Goal: Information Seeking & Learning: Learn about a topic

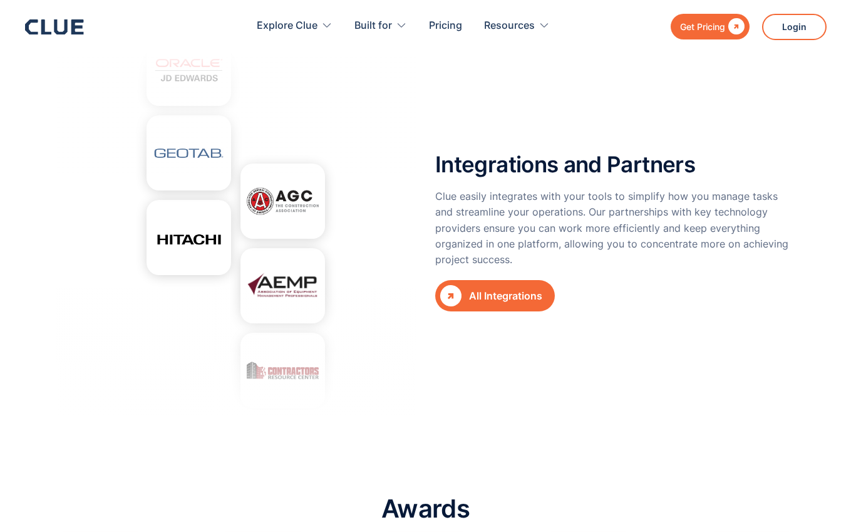
scroll to position [4602, 0]
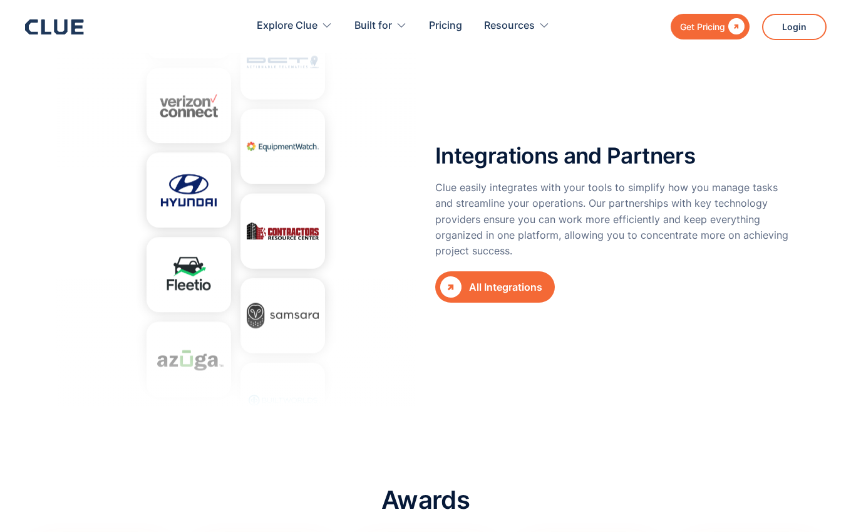
click at [497, 279] on div "All Integrations" at bounding box center [505, 287] width 73 height 16
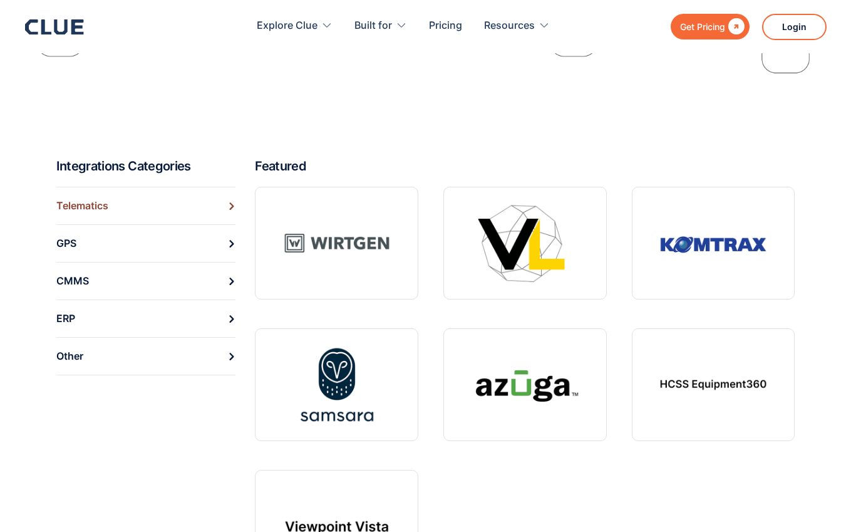
scroll to position [391, 0]
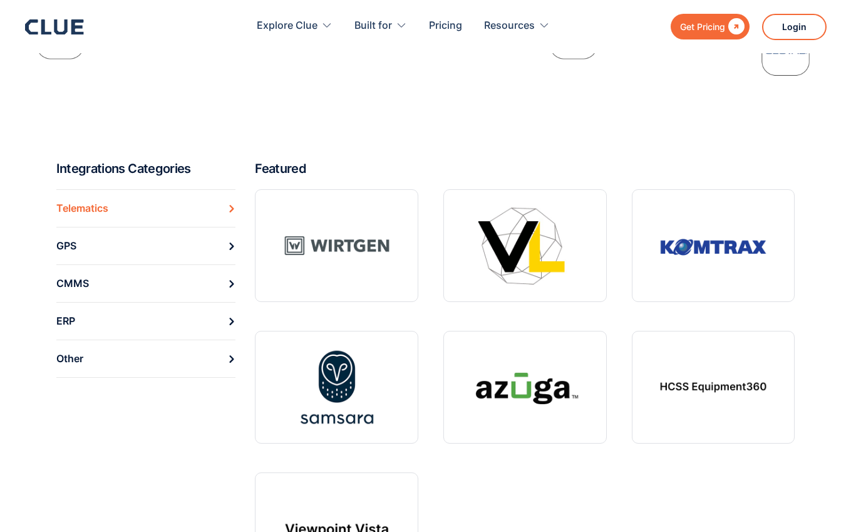
click at [173, 208] on link "Telematics" at bounding box center [146, 208] width 180 height 38
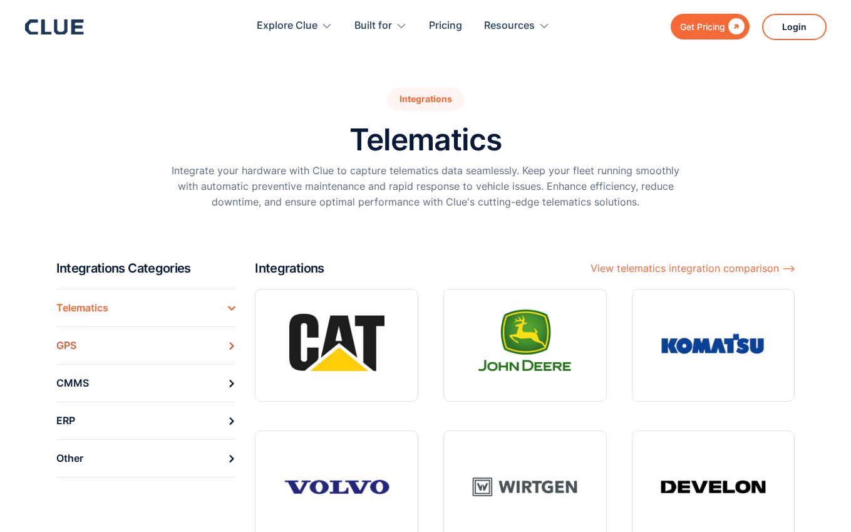
click at [143, 356] on link "GPS" at bounding box center [146, 345] width 180 height 38
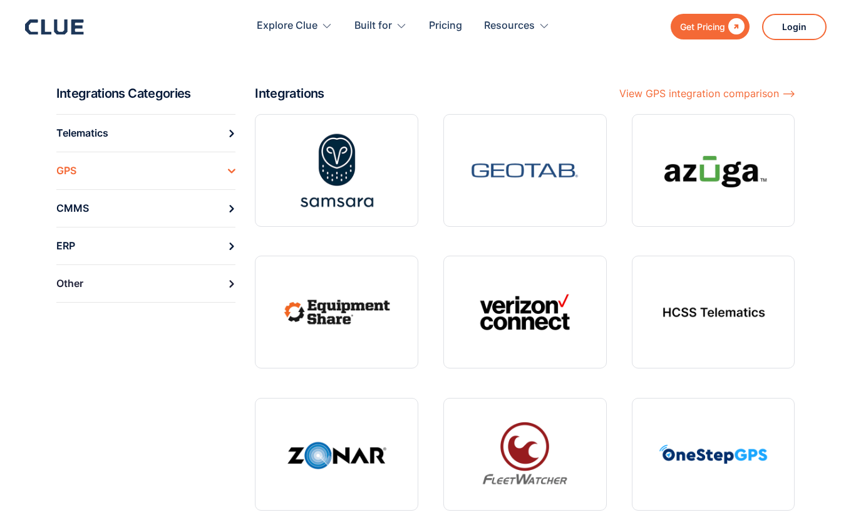
scroll to position [137, 0]
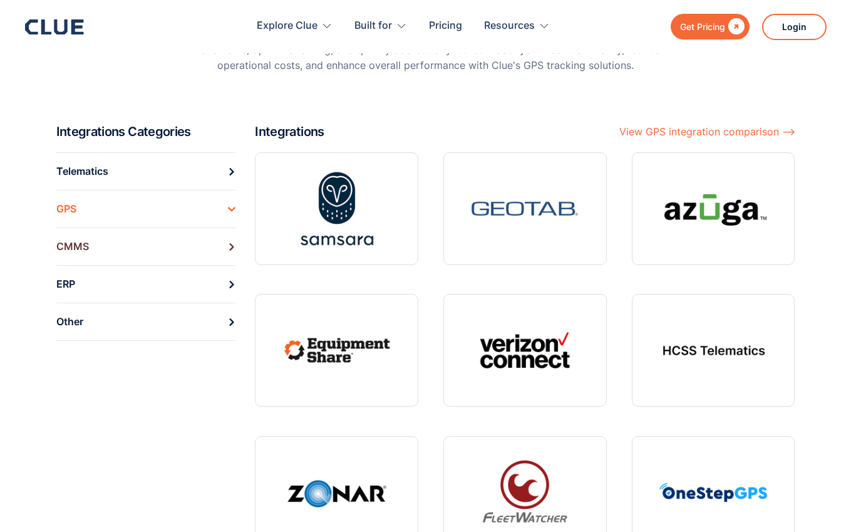
click at [143, 239] on link "CMMS" at bounding box center [146, 246] width 180 height 38
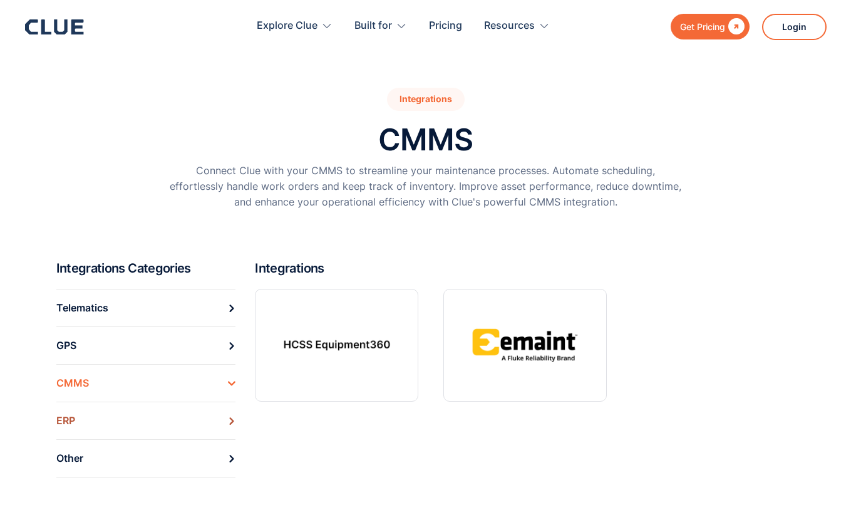
click at [113, 412] on link "ERP" at bounding box center [146, 420] width 180 height 38
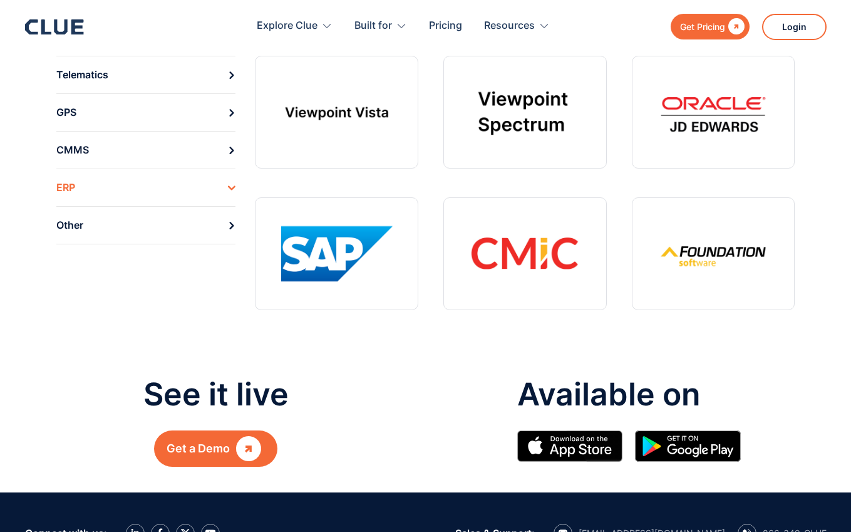
scroll to position [234, 0]
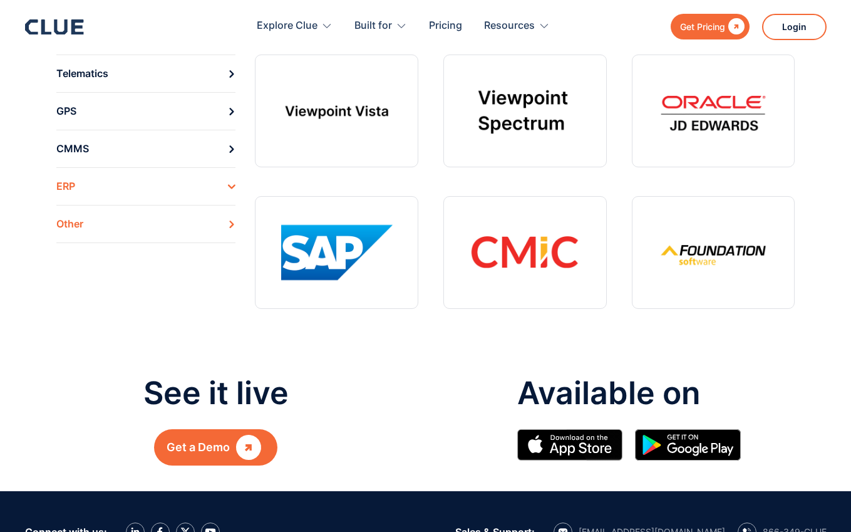
click at [103, 224] on link "Other" at bounding box center [146, 224] width 180 height 38
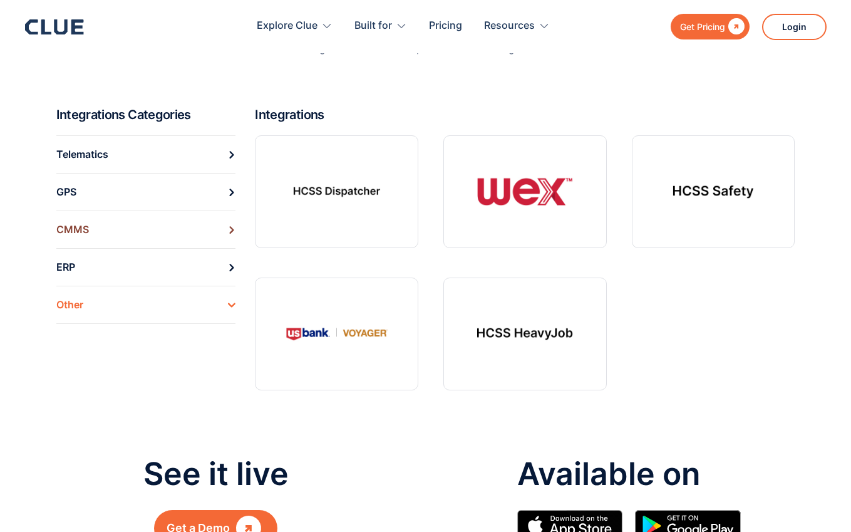
scroll to position [170, 0]
click at [373, 192] on link at bounding box center [336, 191] width 163 height 113
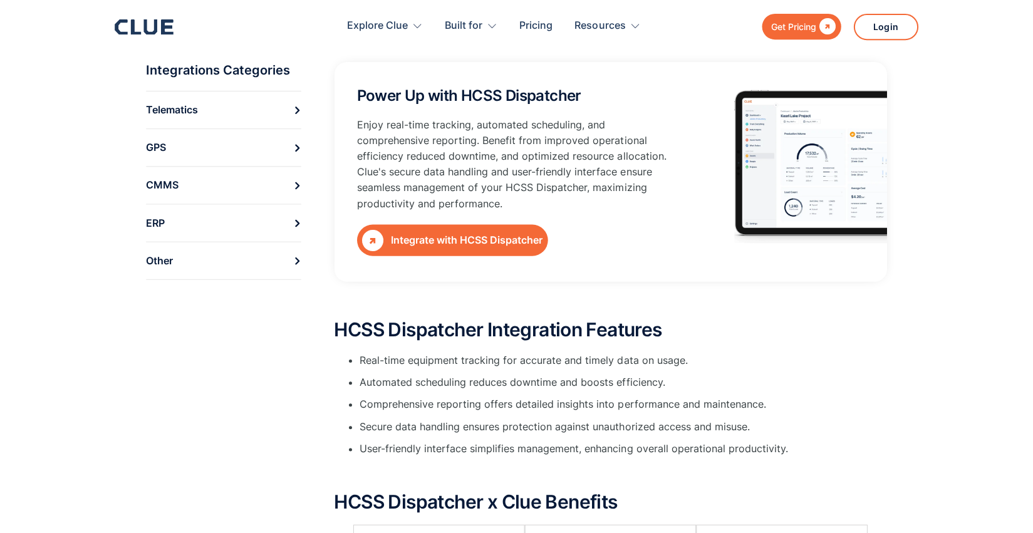
scroll to position [198, 0]
